Goal: Communication & Community: Answer question/provide support

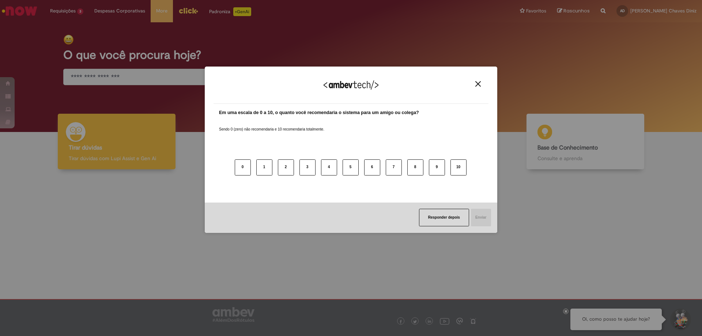
click at [224, 79] on div "Agradecemos seu feedback!" at bounding box center [351, 89] width 275 height 29
click at [479, 85] on img "Close" at bounding box center [478, 83] width 5 height 5
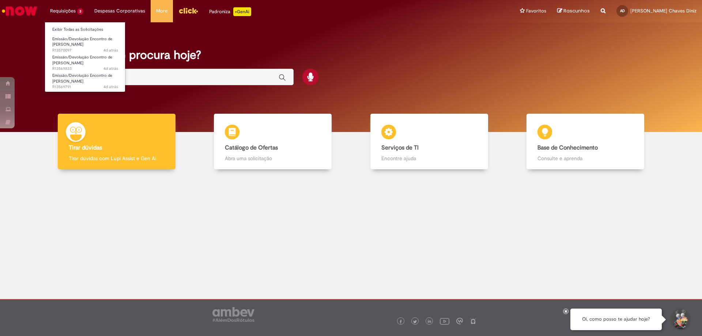
click at [58, 8] on li "Requisições 3 Exibir Todas as Solicitações Emissão/Devolução Encontro de Contas…" at bounding box center [67, 11] width 44 height 22
click at [101, 29] on link "Exibir Todas as Solicitações" at bounding box center [85, 30] width 80 height 8
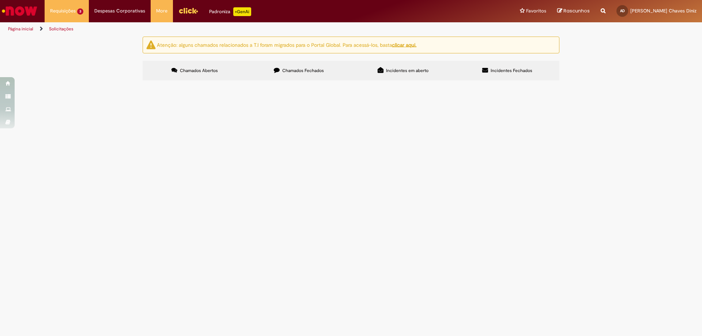
click at [0, 0] on td "Bom dia, favor realizar EC Drugovich." at bounding box center [0, 0] width 0 height 0
click at [0, 0] on span "Bom dia, favor realizar EC Drugovich." at bounding box center [0, 0] width 0 height 0
click at [0, 0] on img "recolher o estado da solicitação" at bounding box center [0, 0] width 0 height 0
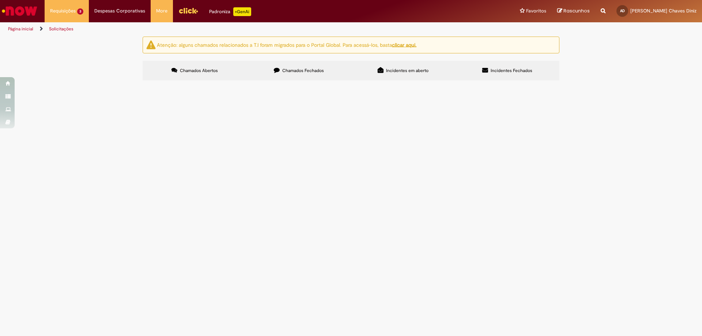
click at [0, 0] on td "Bom dia, favor realizar EC Drugovich." at bounding box center [0, 0] width 0 height 0
click at [0, 0] on img "recolher o estado da solicitação" at bounding box center [0, 0] width 0 height 0
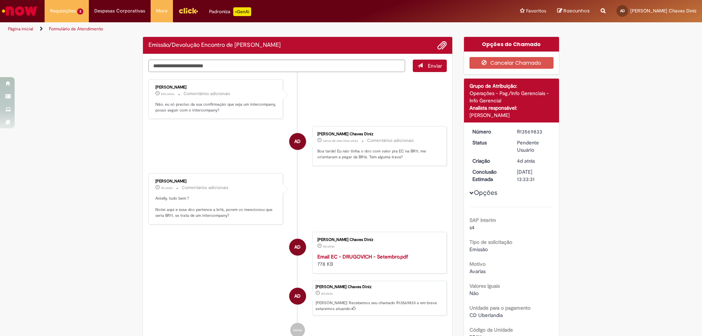
click at [365, 105] on li "[PERSON_NAME] 41m atrás 41 minutos atrás Comentários adicionais Não, eu só prec…" at bounding box center [298, 99] width 299 height 40
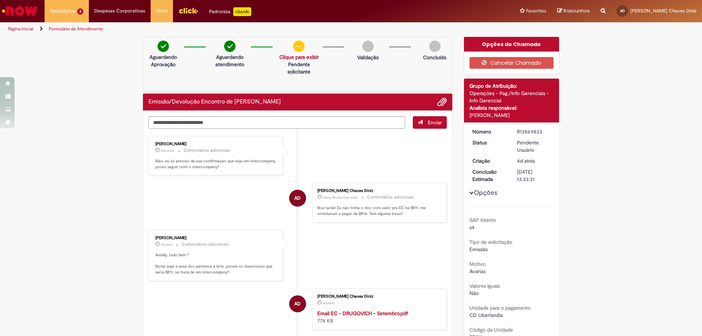
click at [375, 245] on li "[PERSON_NAME] 3h atrás 3 horas atrás Comentários adicionais Anielly, tudo bem ?…" at bounding box center [298, 255] width 299 height 51
click at [254, 211] on li "AD [PERSON_NAME] Chaves Diniz cerca de uma hora atrás cerca de uma hora atrás C…" at bounding box center [298, 203] width 299 height 40
click at [409, 161] on li "SDS [PERSON_NAME] 43m atrás 43 minutos atrás Comentários adicionais Não, eu só …" at bounding box center [298, 156] width 299 height 40
drag, startPoint x: 200, startPoint y: 162, endPoint x: 251, endPoint y: 170, distance: 51.1
click at [251, 170] on p "Não, eu só preciso da sua confirmação que seja um intercompany, posso seguir co…" at bounding box center [216, 163] width 122 height 11
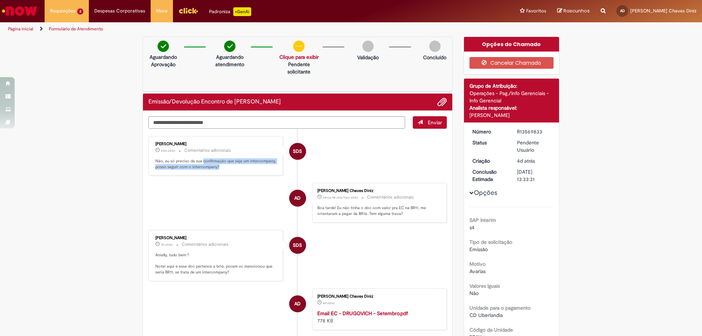
click at [254, 169] on p "Não, eu só preciso da sua confirmação que seja um intercompany, posso seguir co…" at bounding box center [216, 163] width 122 height 11
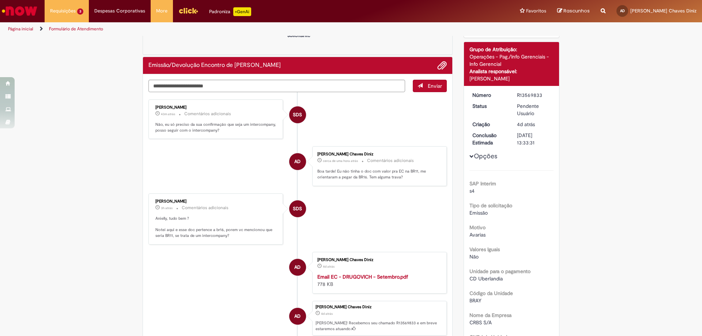
click at [373, 224] on li "SDS [PERSON_NAME] 3h atrás 3 horas atrás Comentários adicionais Anielly, tudo b…" at bounding box center [298, 219] width 299 height 51
click at [202, 196] on div "[PERSON_NAME] 3h atrás 3 horas atrás Comentários adicionais Anielly, tudo bem ?…" at bounding box center [216, 219] width 130 height 47
click at [177, 218] on p "Anielly, tudo bem ? Notei aqui e esse doc pertence a br16, porem vc mencionou q…" at bounding box center [216, 227] width 122 height 23
drag, startPoint x: 163, startPoint y: 230, endPoint x: 238, endPoint y: 235, distance: 75.1
click at [238, 235] on p "Anielly, tudo bem ? Notei aqui e esse doc pertence a br16, porem vc mencionou q…" at bounding box center [216, 227] width 122 height 23
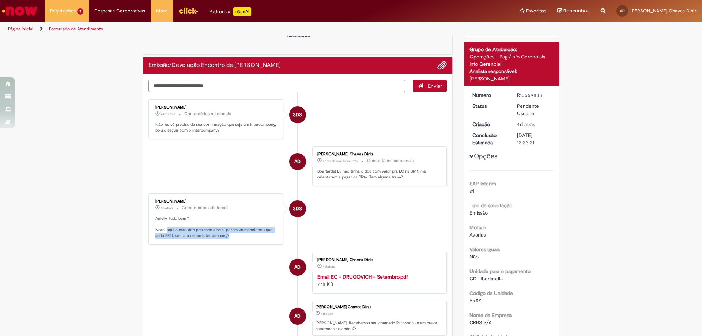
click at [247, 234] on p "Anielly, tudo bem ? Notei aqui e esse doc pertence a br16, porem vc mencionou q…" at bounding box center [216, 227] width 122 height 23
drag, startPoint x: 159, startPoint y: 237, endPoint x: 190, endPoint y: 238, distance: 31.1
click at [190, 238] on p "Anielly, tudo bem ? Notei aqui e esse doc pertence a br16, porem vc mencionou q…" at bounding box center [216, 227] width 122 height 23
click at [244, 236] on p "Anielly, tudo bem ? Notei aqui e esse doc pertence a br16, porem vc mencionou q…" at bounding box center [216, 227] width 122 height 23
click at [351, 199] on li "SDS [PERSON_NAME] 3h atrás 3 horas atrás Comentários adicionais Anielly, tudo b…" at bounding box center [298, 219] width 299 height 51
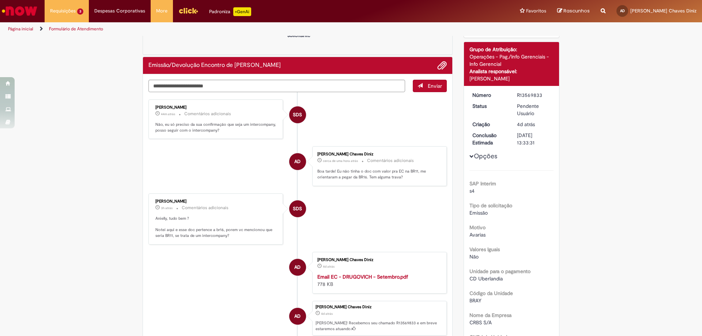
scroll to position [73, 0]
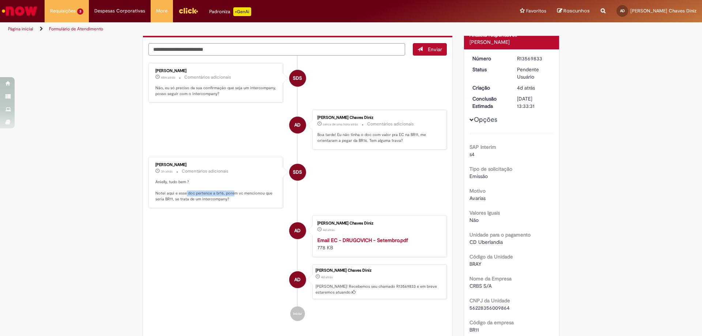
drag, startPoint x: 184, startPoint y: 191, endPoint x: 231, endPoint y: 192, distance: 47.2
click at [231, 192] on p "Anielly, tudo bem ? Notei aqui e esse doc pertence a br16, porem vc mencionou q…" at bounding box center [216, 190] width 122 height 23
click at [247, 199] on p "Anielly, tudo bem ? Notei aqui e esse doc pertence a br16, porem vc mencionou q…" at bounding box center [216, 190] width 122 height 23
click at [341, 166] on li "SDS [PERSON_NAME] 3h atrás 3 horas atrás Comentários adicionais Anielly, tudo b…" at bounding box center [298, 182] width 299 height 51
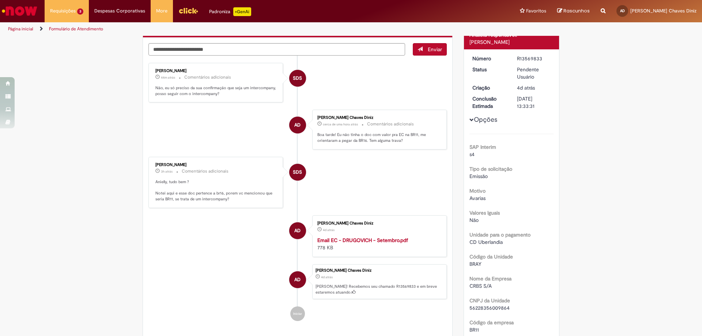
click at [376, 142] on p "Boa tarde! Eu não tinha o doc com valor pra EC na BR11, me orientaram a pegar d…" at bounding box center [379, 137] width 122 height 11
click at [379, 199] on li "SDS [PERSON_NAME] 3h atrás 3 horas atrás Comentários adicionais Anielly, tudo b…" at bounding box center [298, 182] width 299 height 51
click at [203, 150] on ul "SDS [PERSON_NAME] cerca de uma hora atrás cerca de uma hora atrás Comentários a…" at bounding box center [298, 192] width 299 height 273
click at [221, 55] on textarea "Digite sua mensagem aqui..." at bounding box center [277, 49] width 257 height 12
type textarea "**********"
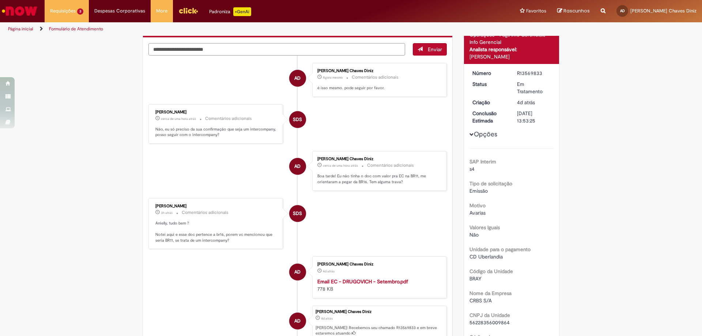
scroll to position [0, 0]
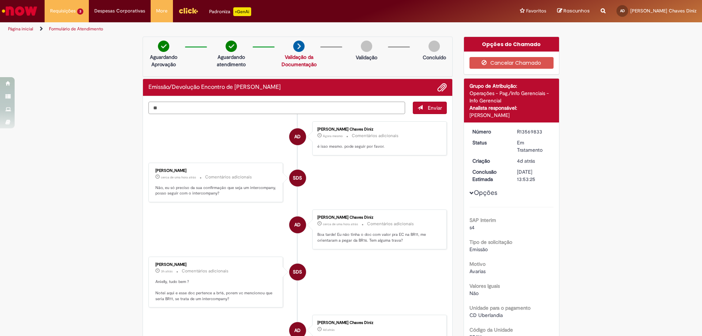
type textarea "*"
click at [169, 108] on textarea "**********" at bounding box center [277, 108] width 257 height 12
click at [205, 109] on textarea "**********" at bounding box center [277, 108] width 257 height 12
type textarea "**********"
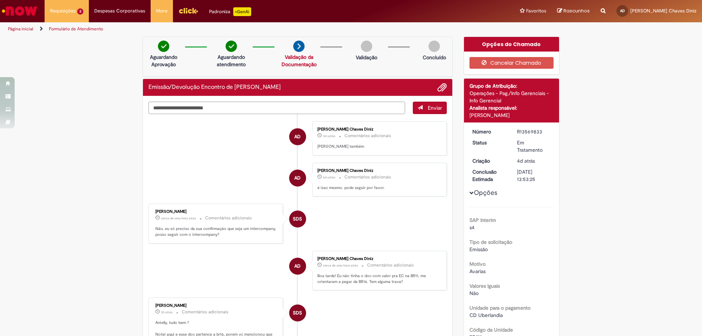
click at [205, 106] on textarea "Digite sua mensagem aqui..." at bounding box center [277, 108] width 257 height 12
type textarea "**********"
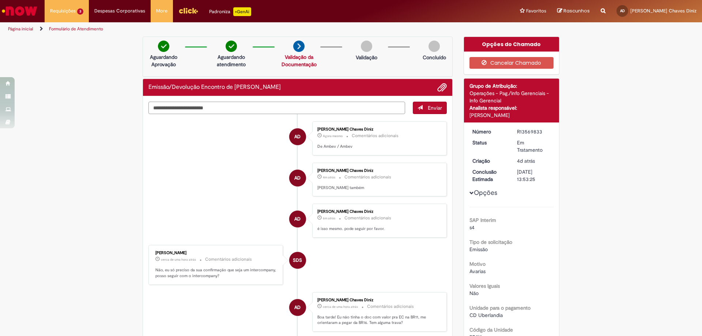
scroll to position [183, 0]
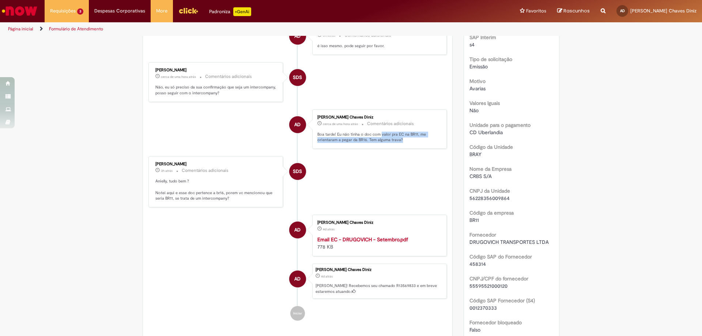
drag, startPoint x: 379, startPoint y: 135, endPoint x: 425, endPoint y: 139, distance: 47.0
click at [425, 139] on p "Boa tarde! Eu não tinha o doc com valor pra EC na BR11, me orientaram a pegar d…" at bounding box center [379, 137] width 122 height 11
click at [413, 140] on p "Boa tarde! Eu não tinha o doc com valor pra EC na BR11, me orientaram a pegar d…" at bounding box center [379, 137] width 122 height 11
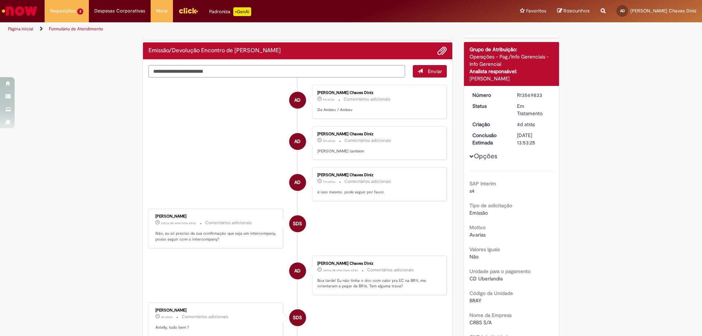
scroll to position [0, 0]
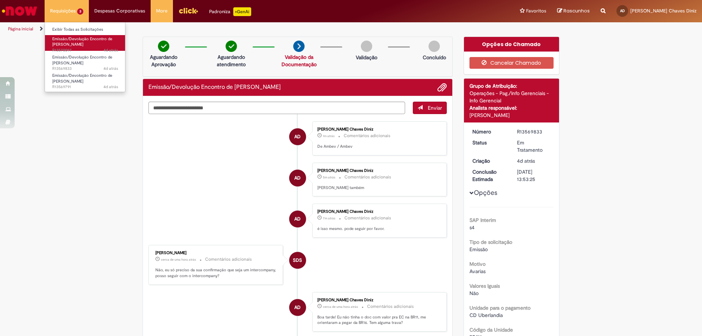
click at [79, 46] on span "Emissão/Devolução Encontro de [PERSON_NAME]" at bounding box center [82, 41] width 60 height 11
